Goal: Task Accomplishment & Management: Use online tool/utility

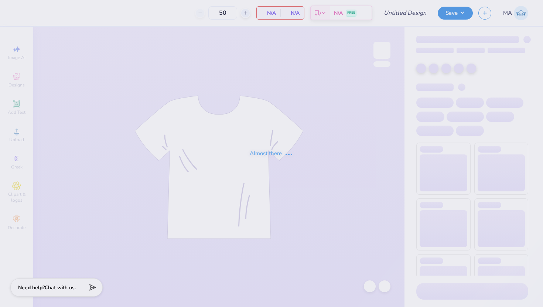
type input "Mock Neck #3"
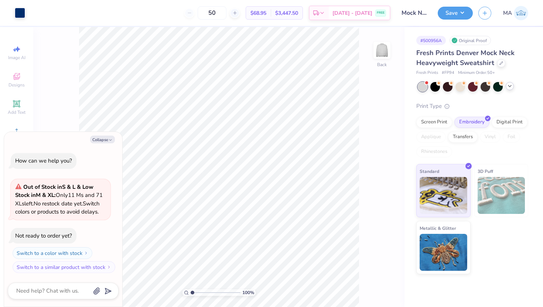
click at [512, 86] on icon at bounding box center [510, 86] width 6 height 6
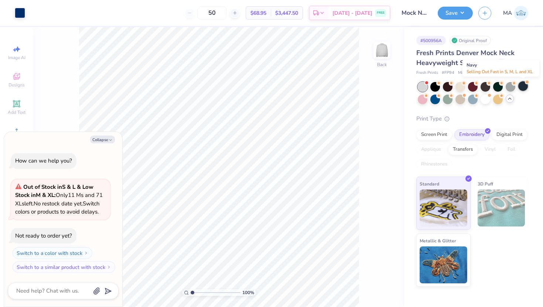
click at [526, 88] on div at bounding box center [523, 86] width 10 height 10
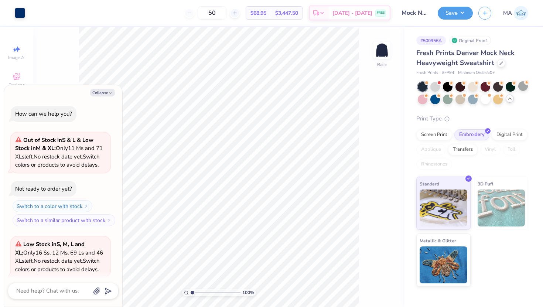
scroll to position [66, 0]
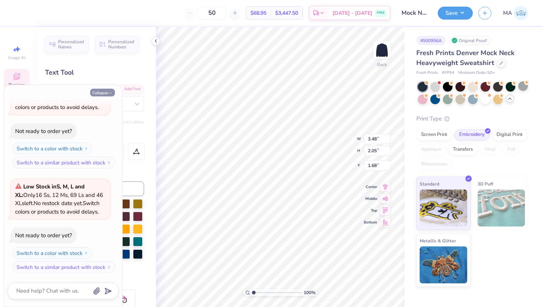
click at [102, 91] on button "Collapse" at bounding box center [102, 93] width 25 height 8
type textarea "x"
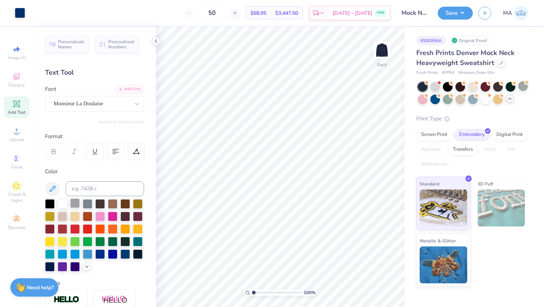
click at [75, 203] on div at bounding box center [75, 203] width 10 height 10
click at [74, 200] on div at bounding box center [75, 203] width 10 height 10
click at [85, 267] on icon at bounding box center [87, 266] width 6 height 6
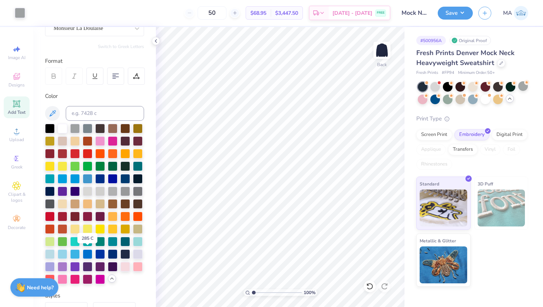
scroll to position [76, 0]
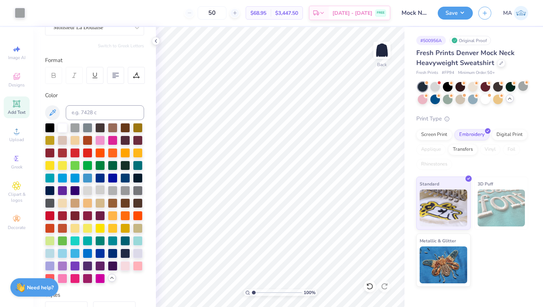
click at [102, 190] on div at bounding box center [100, 190] width 10 height 10
click at [115, 186] on div at bounding box center [113, 190] width 10 height 10
click at [156, 42] on polyline at bounding box center [155, 41] width 1 height 3
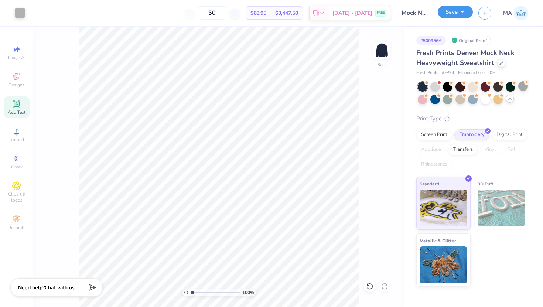
click at [462, 9] on button "Save" at bounding box center [455, 12] width 35 height 13
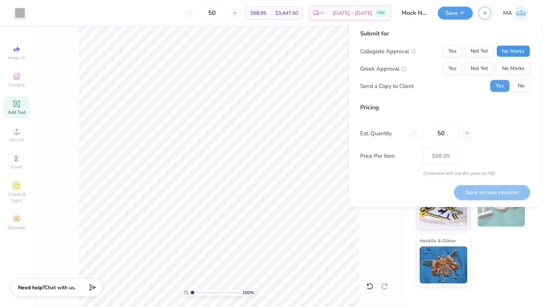
click at [510, 55] on button "No Marks" at bounding box center [513, 51] width 34 height 12
click at [458, 69] on button "Yes" at bounding box center [452, 69] width 19 height 12
click at [410, 133] on div "50" at bounding box center [441, 133] width 62 height 17
click at [414, 133] on div "50" at bounding box center [441, 133] width 62 height 17
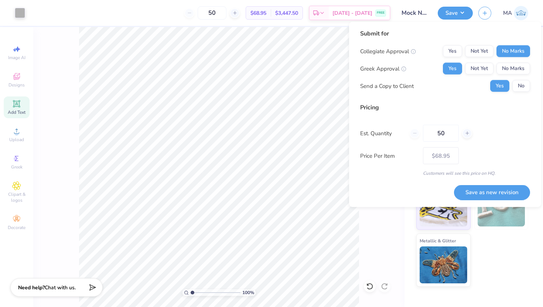
click at [414, 133] on div "50" at bounding box center [441, 133] width 62 height 17
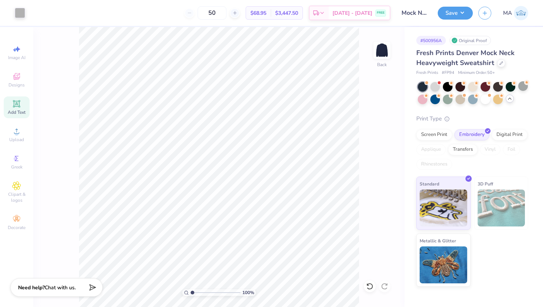
click at [510, 100] on icon at bounding box center [510, 99] width 6 height 6
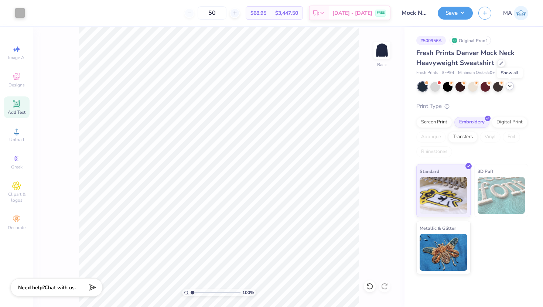
click at [511, 84] on icon at bounding box center [510, 86] width 6 height 6
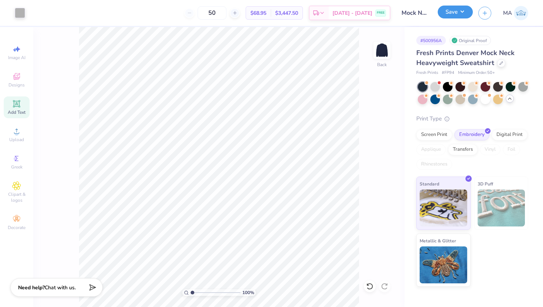
click at [461, 14] on button "Save" at bounding box center [455, 12] width 35 height 13
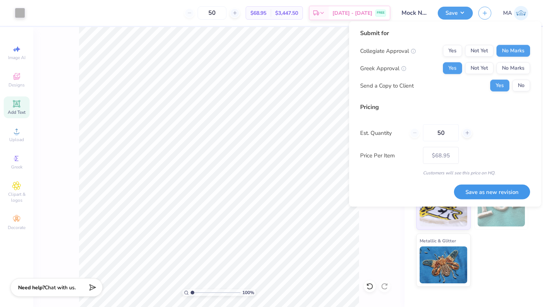
click at [489, 187] on button "Save as new revision" at bounding box center [492, 191] width 76 height 15
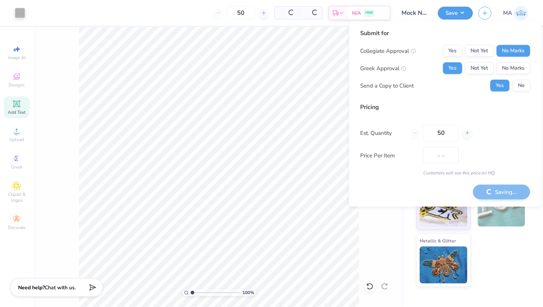
type input "$68.95"
